Goal: Find specific page/section: Find specific page/section

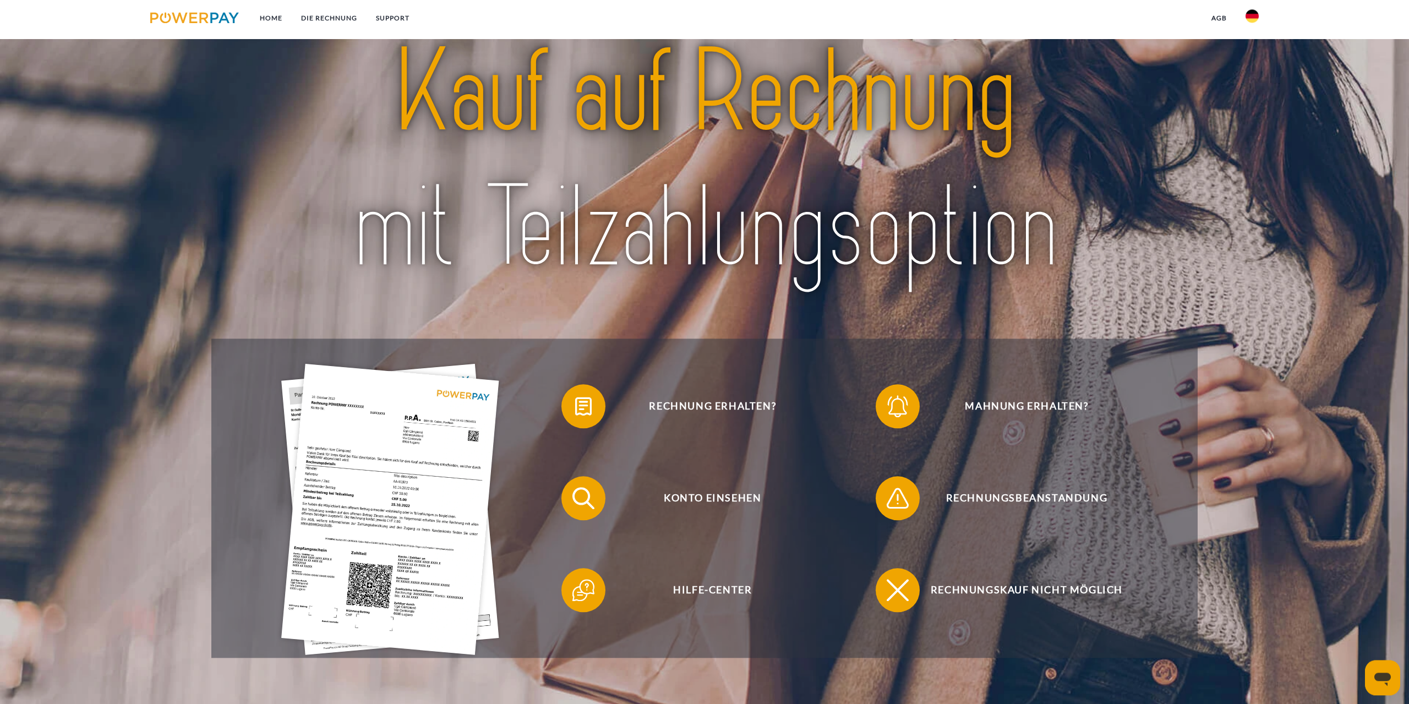
scroll to position [112, 0]
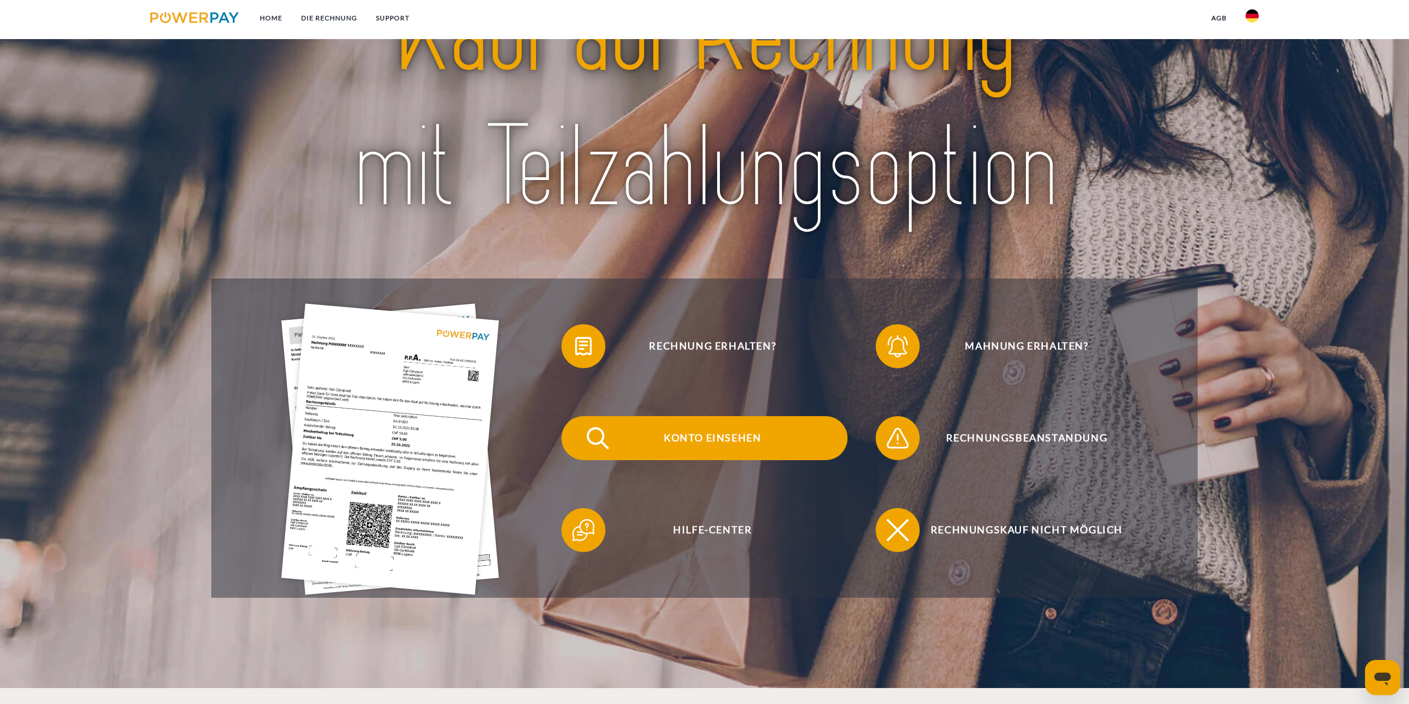
click at [670, 433] on span "Konto einsehen" at bounding box center [713, 438] width 270 height 44
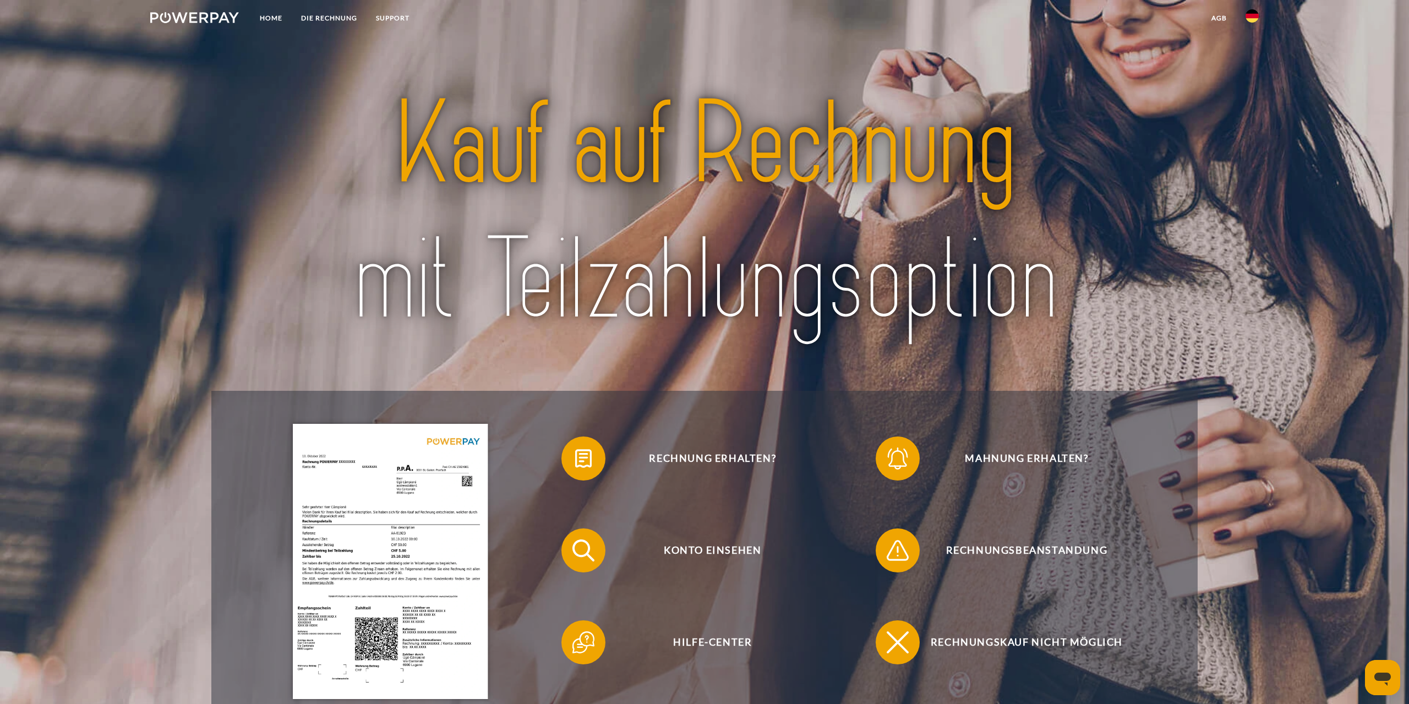
scroll to position [225, 0]
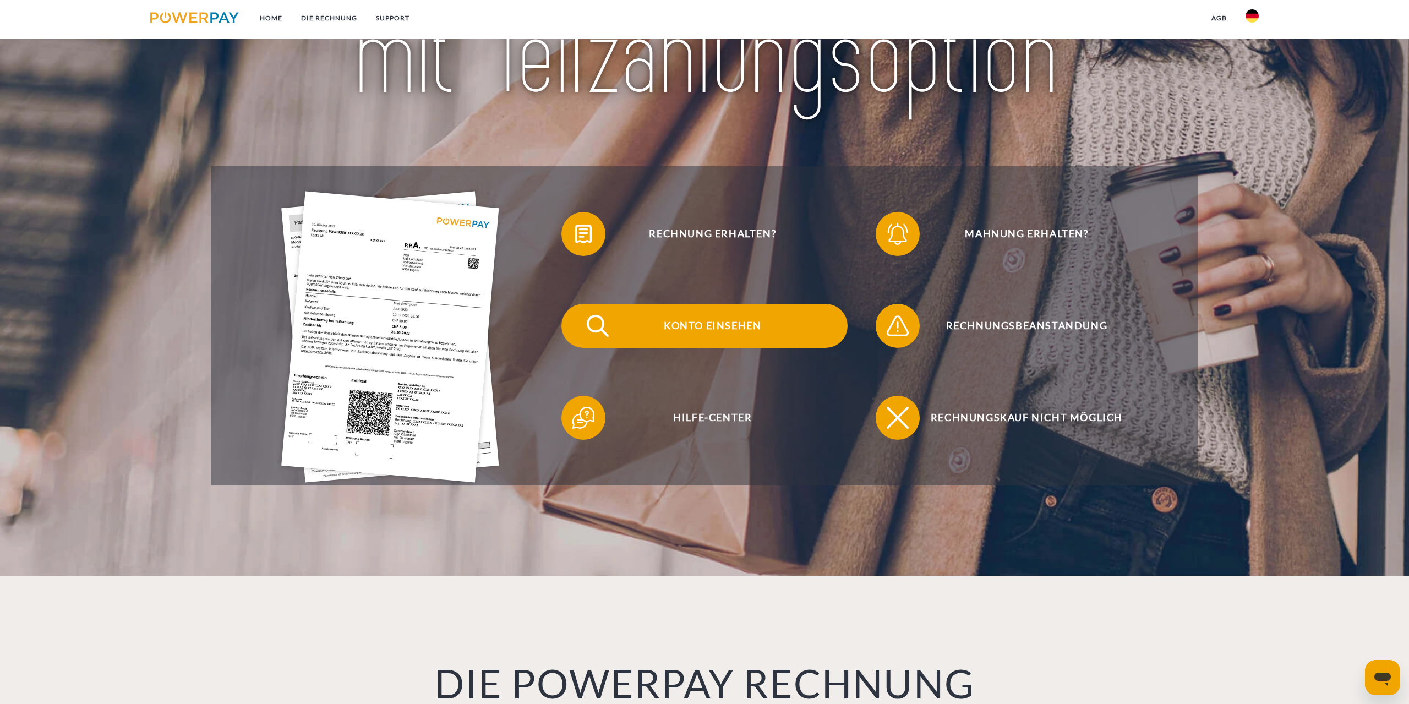
click at [713, 331] on span "Konto einsehen" at bounding box center [713, 326] width 270 height 44
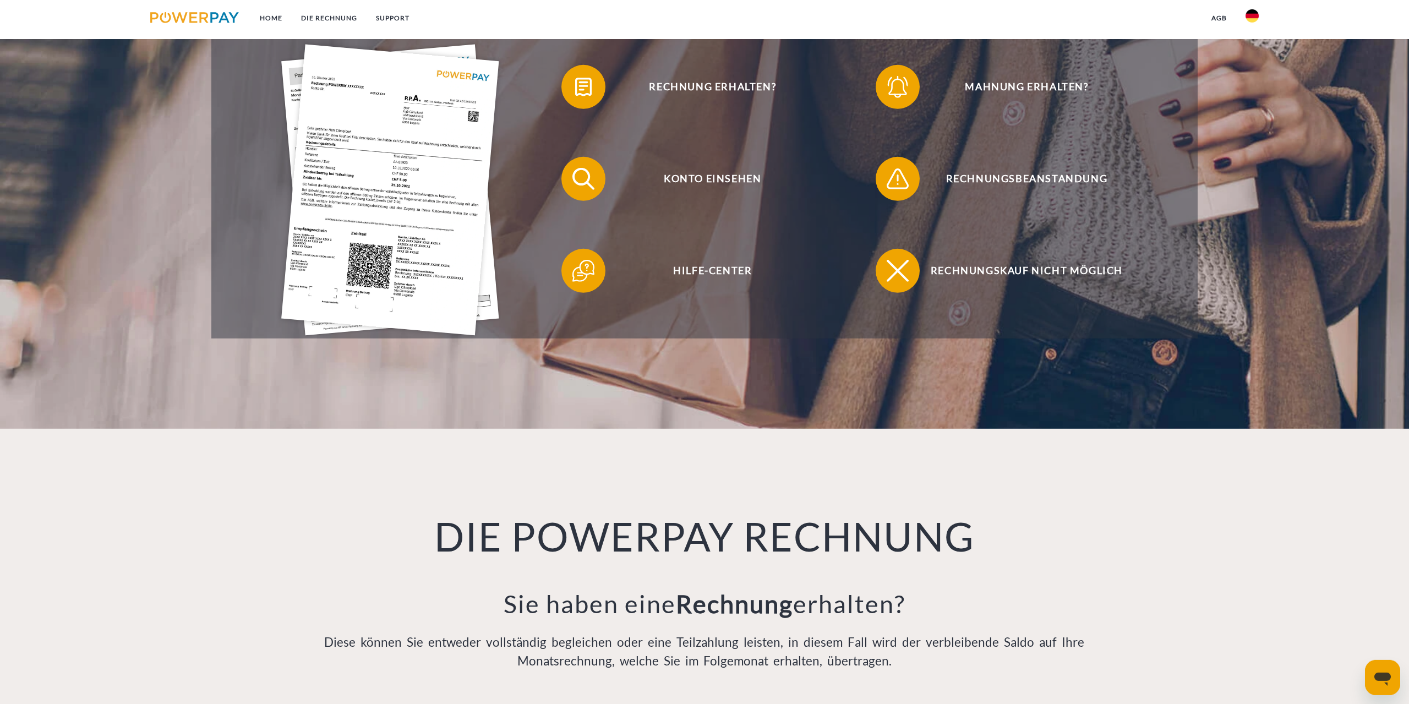
scroll to position [393, 0]
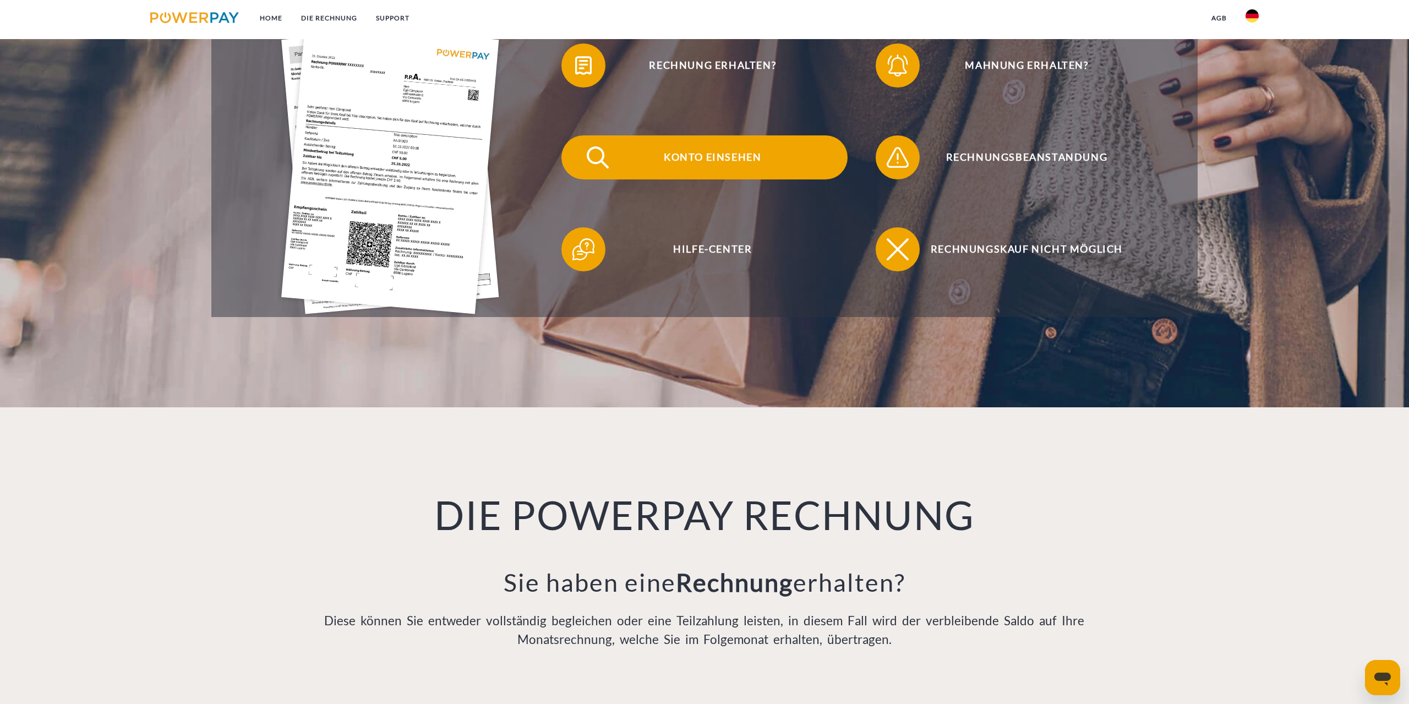
click at [699, 157] on span "Konto einsehen" at bounding box center [713, 157] width 270 height 44
